Goal: Transaction & Acquisition: Purchase product/service

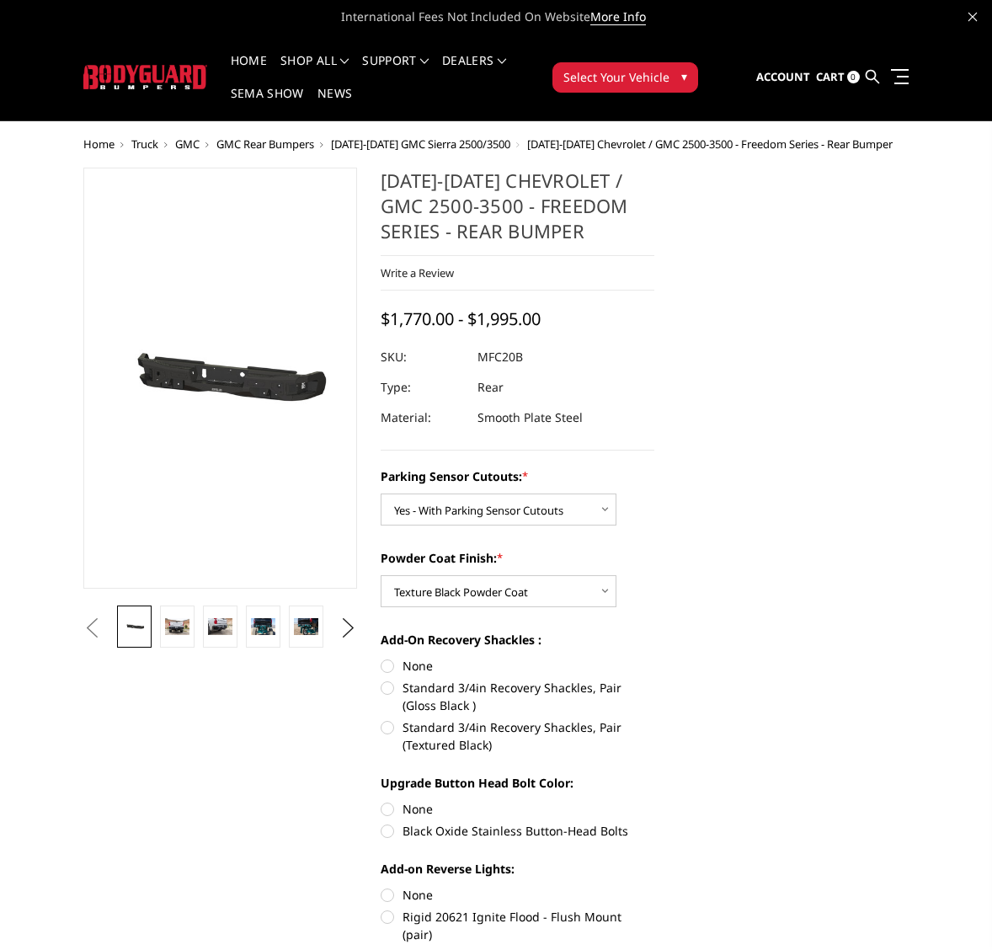
select select "2870"
select select "2872"
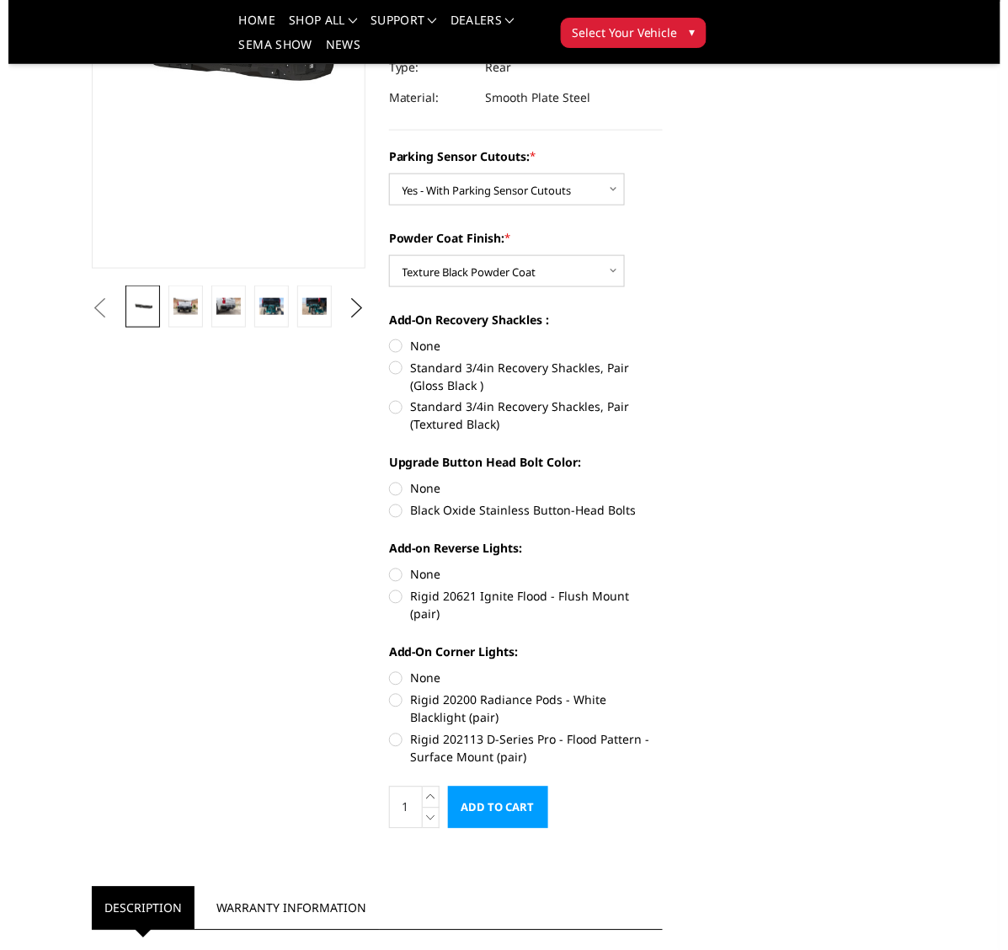
scroll to position [316, 0]
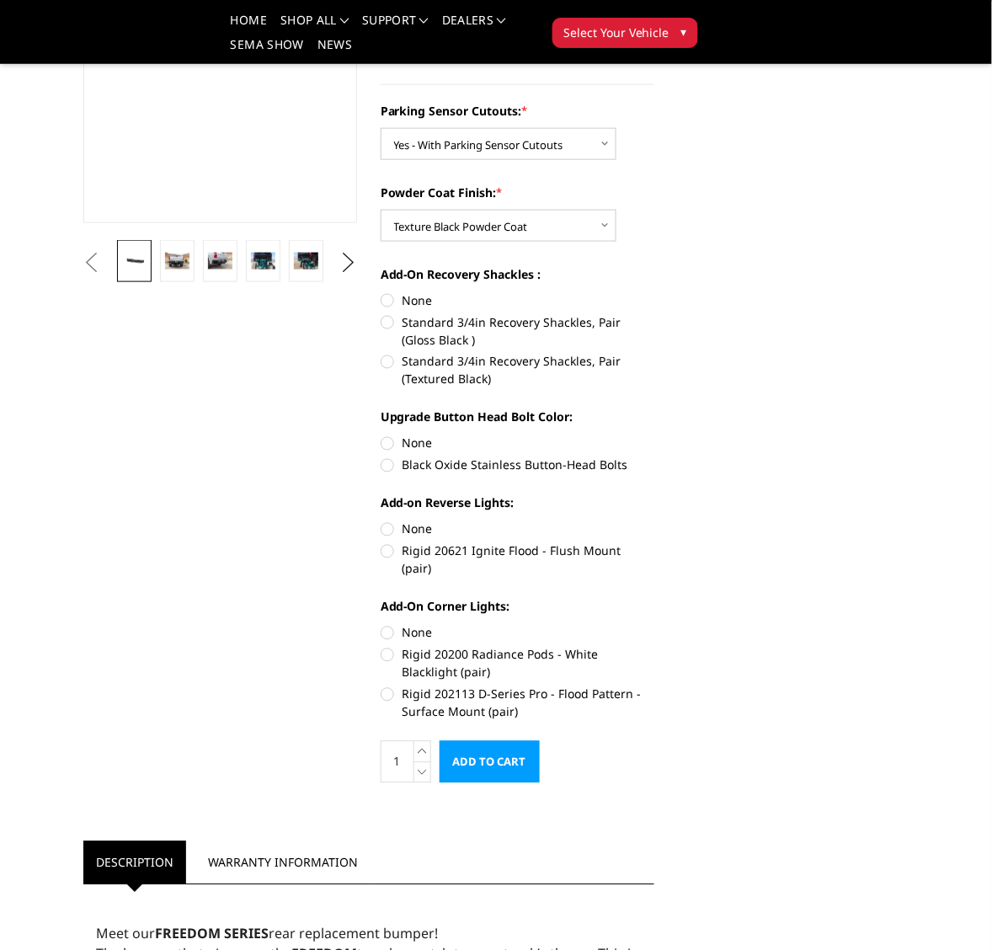
click at [488, 746] on input "Add to Cart" at bounding box center [490, 762] width 100 height 42
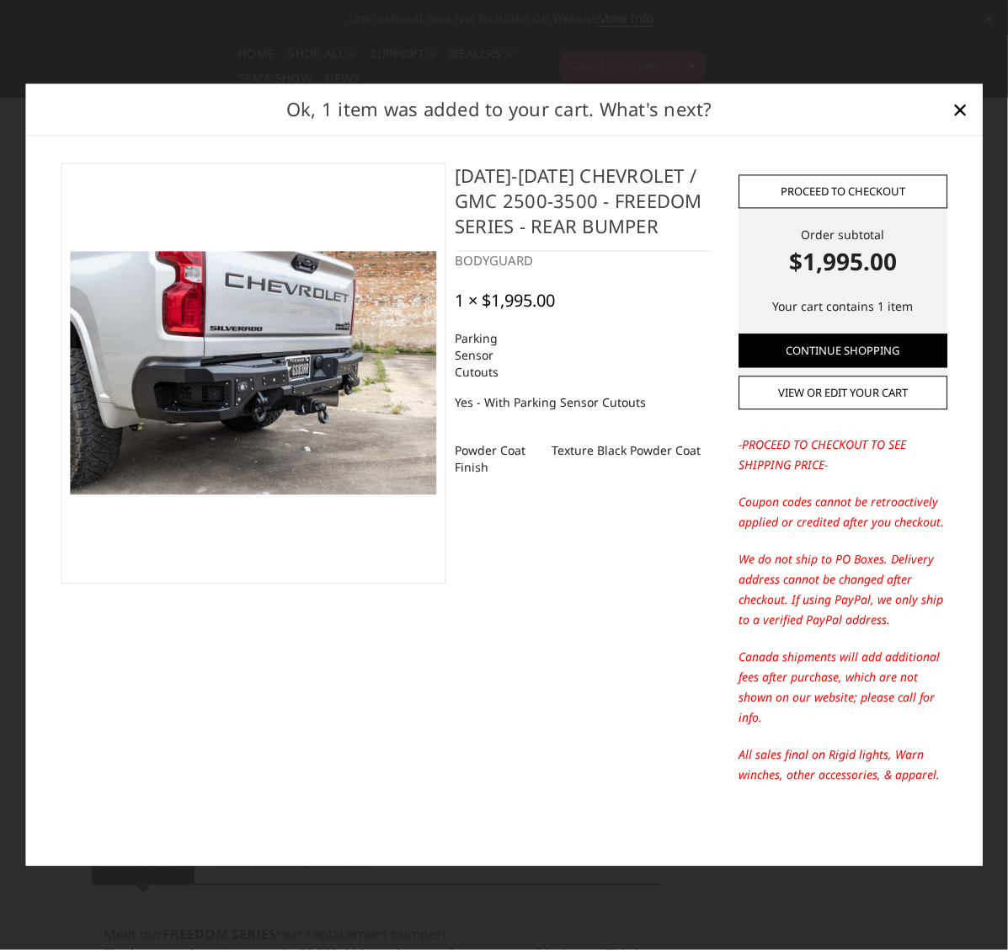
click at [844, 183] on link "Proceed to checkout" at bounding box center [843, 191] width 209 height 34
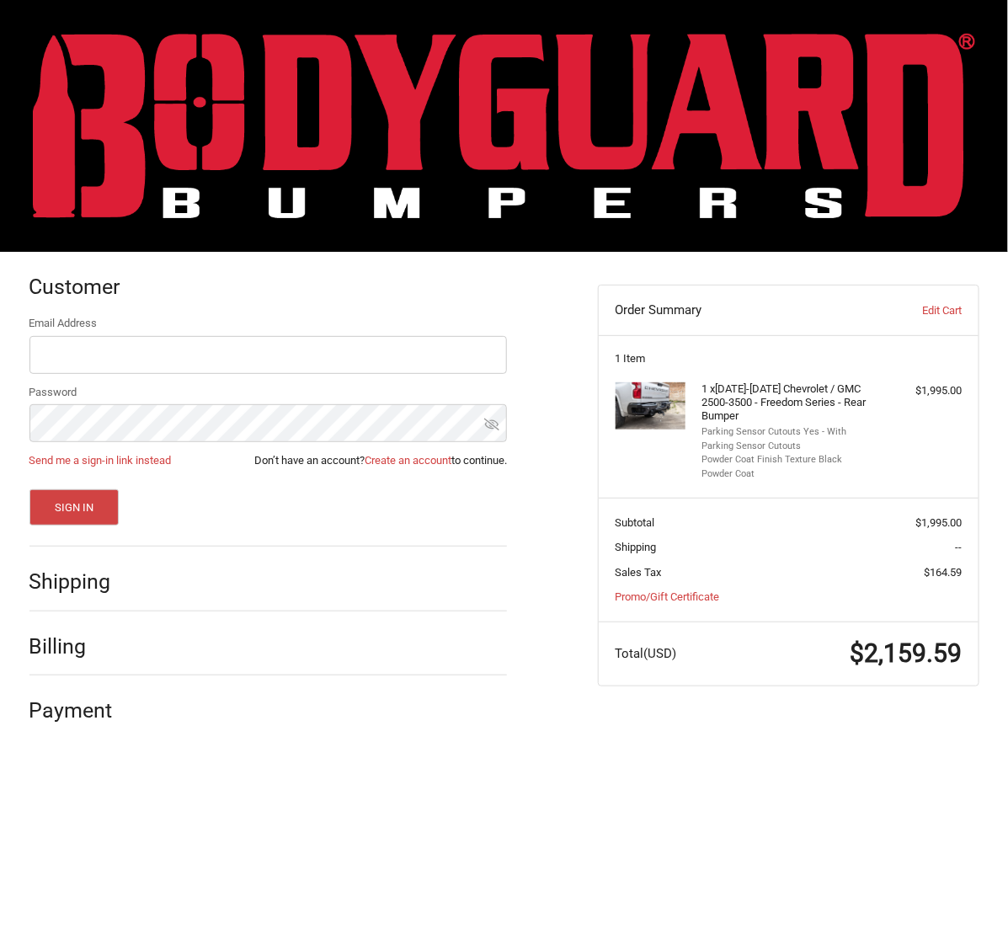
click at [486, 103] on img at bounding box center [504, 125] width 942 height 185
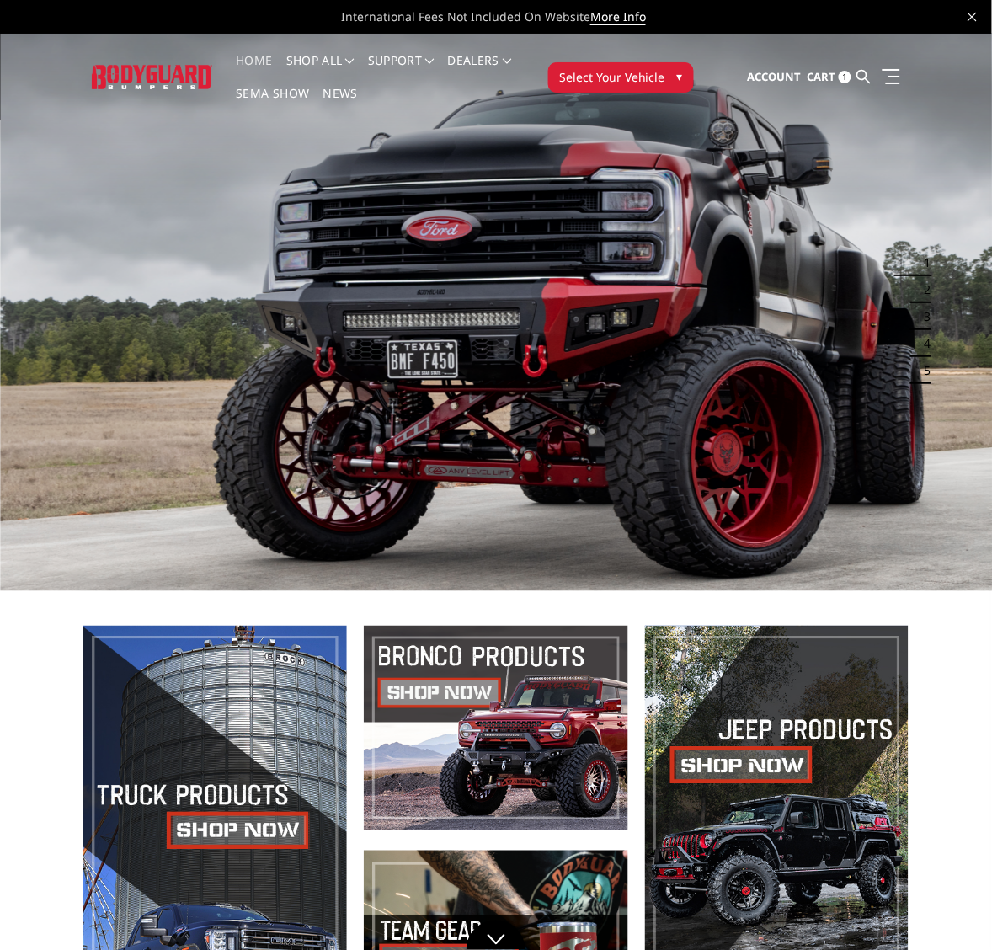
click at [845, 73] on span "1" at bounding box center [845, 77] width 13 height 13
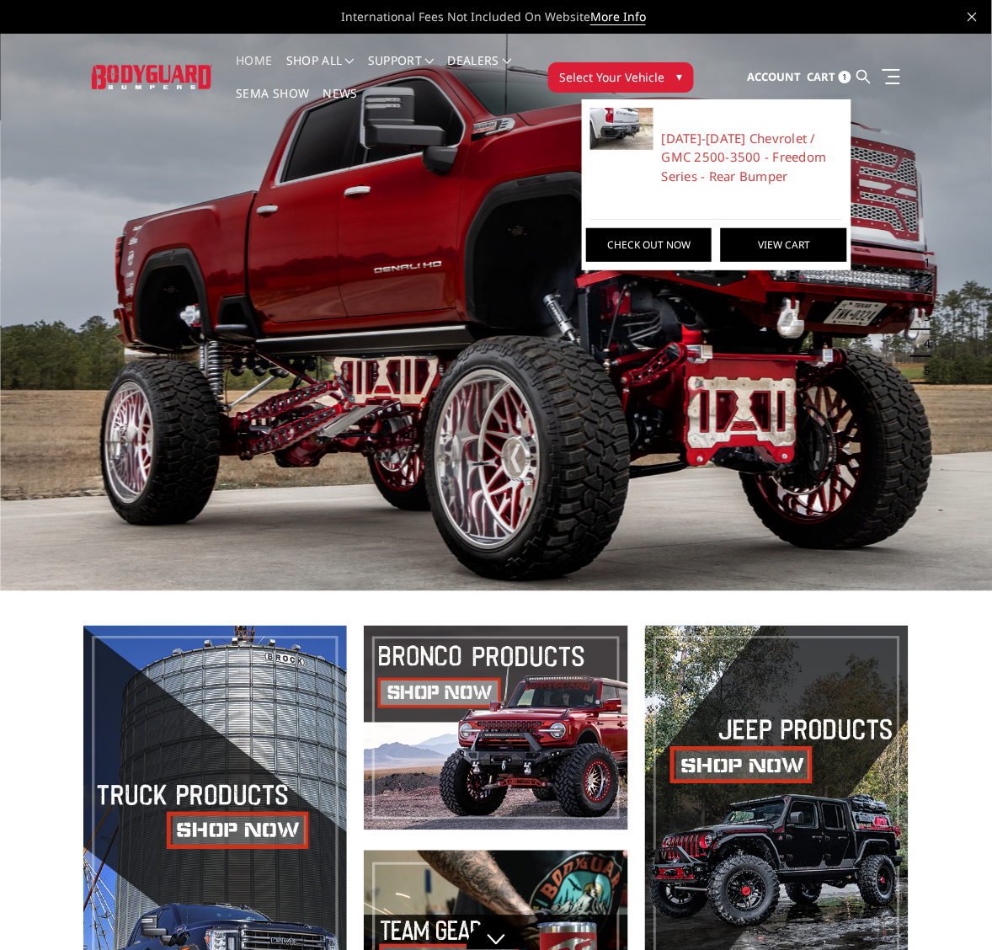
click at [794, 237] on link "View Cart" at bounding box center [783, 245] width 125 height 34
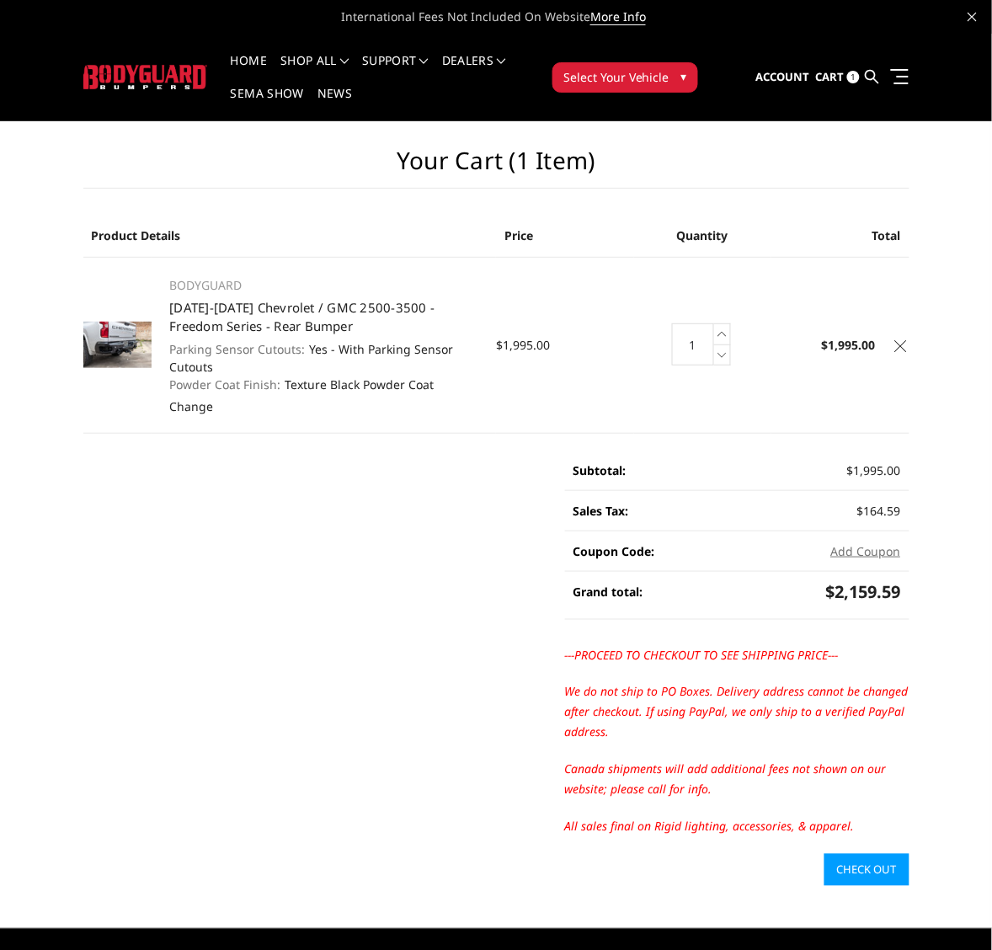
click at [902, 340] on icon at bounding box center [901, 346] width 12 height 12
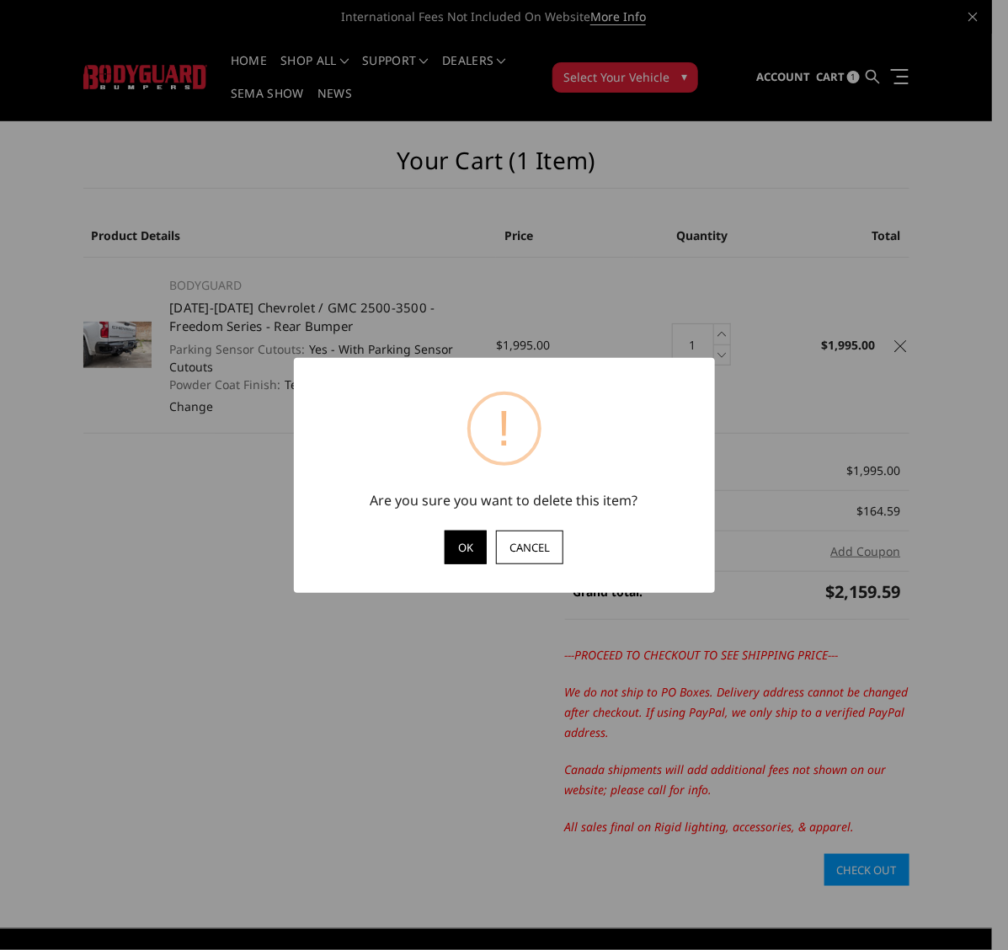
click at [461, 548] on button "OK" at bounding box center [466, 547] width 42 height 34
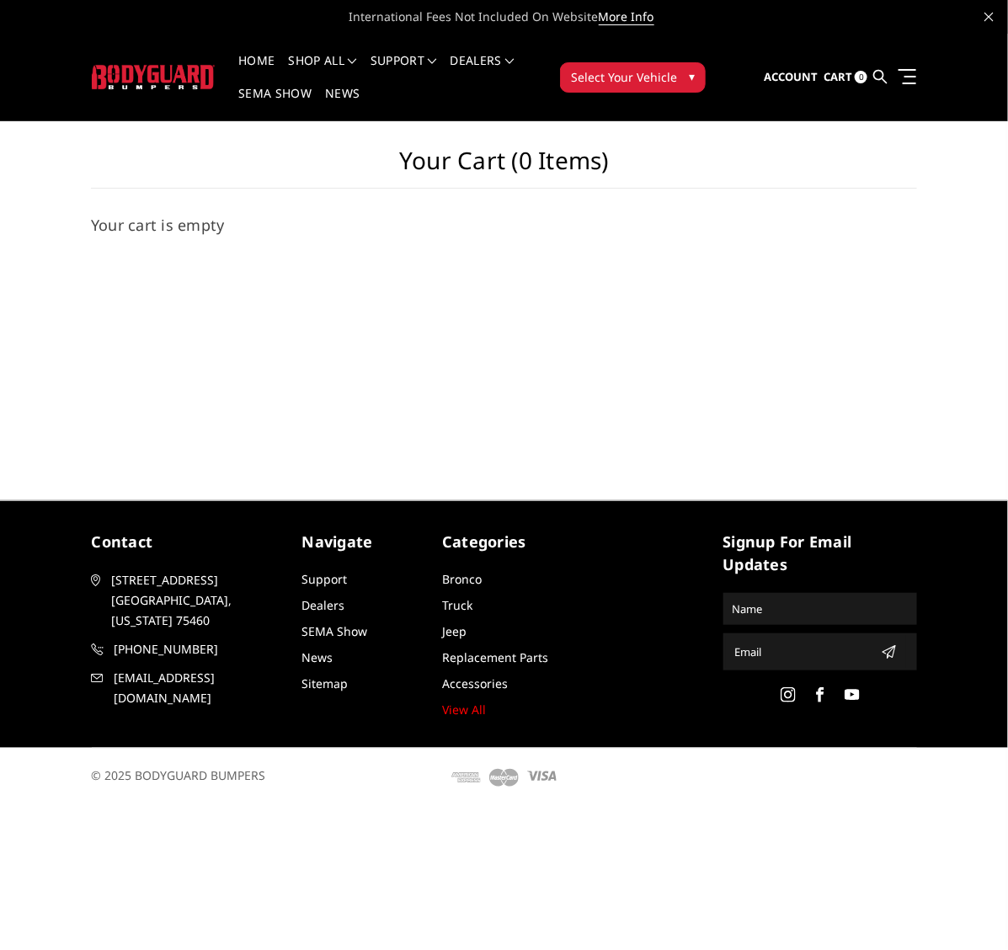
click at [141, 77] on img at bounding box center [154, 77] width 124 height 24
